Goal: Navigation & Orientation: Find specific page/section

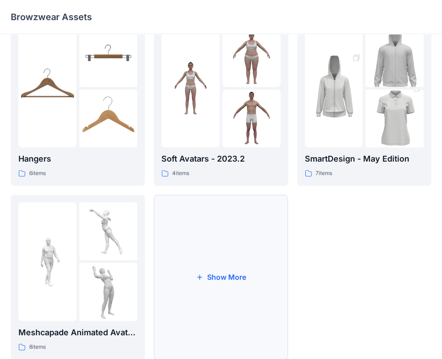
scroll to position [223, 0]
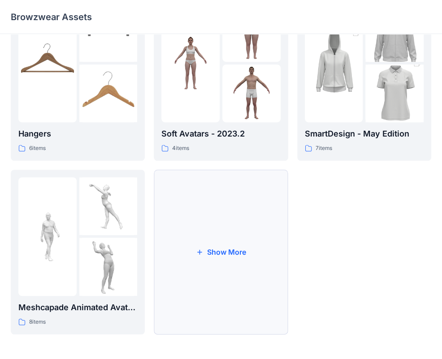
click at [190, 277] on button "Show More" at bounding box center [221, 252] width 134 height 165
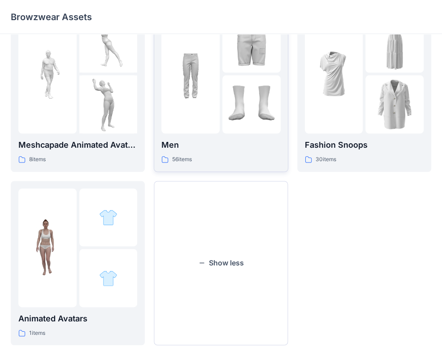
scroll to position [396, 0]
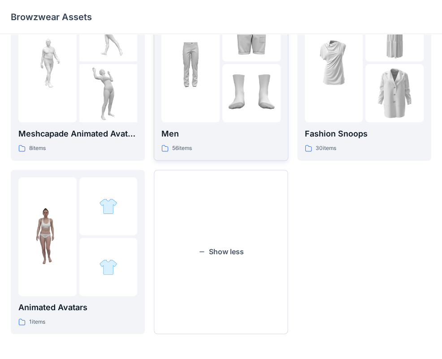
click at [245, 101] on img at bounding box center [251, 93] width 58 height 58
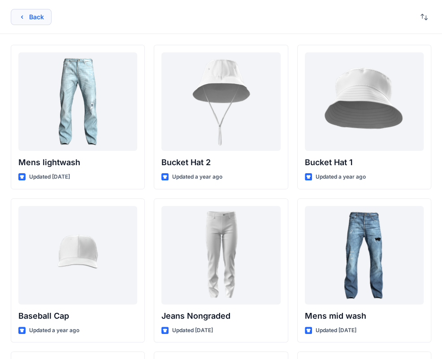
click at [31, 22] on button "Back" at bounding box center [31, 17] width 41 height 16
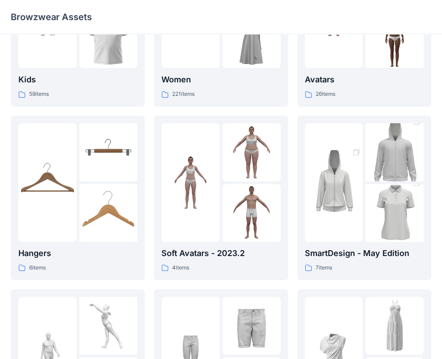
scroll to position [83, 0]
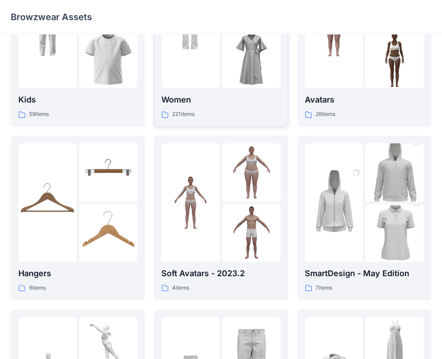
click at [214, 74] on div at bounding box center [190, 29] width 58 height 119
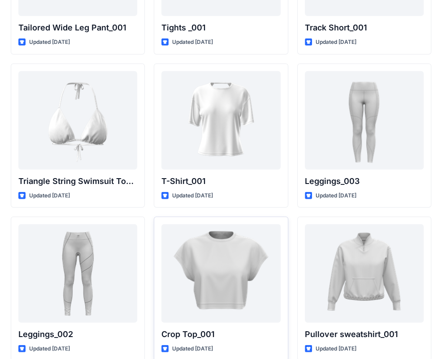
scroll to position [10251, 0]
